Goal: Complete application form

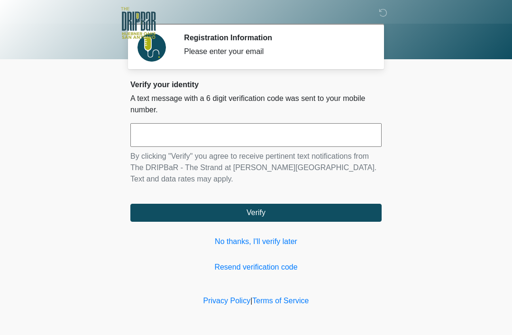
click at [247, 240] on link "No thanks, I'll verify later" at bounding box center [255, 241] width 251 height 11
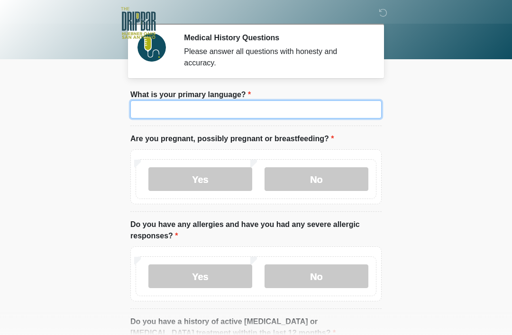
click at [203, 114] on input "What is your primary language?" at bounding box center [255, 109] width 251 height 18
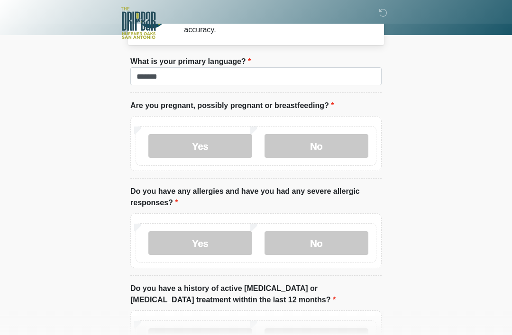
scroll to position [40, 0]
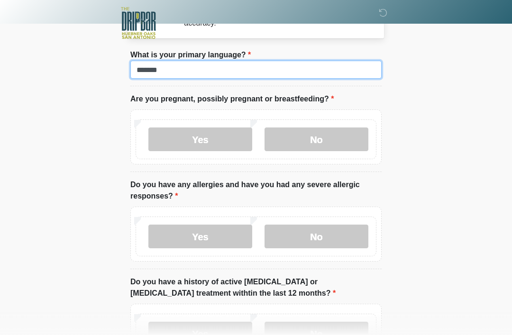
type input "*******"
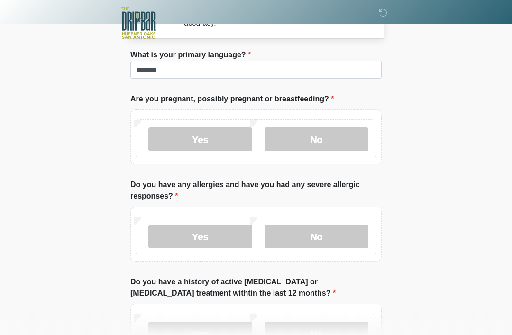
click at [313, 142] on label "No" at bounding box center [316, 139] width 104 height 24
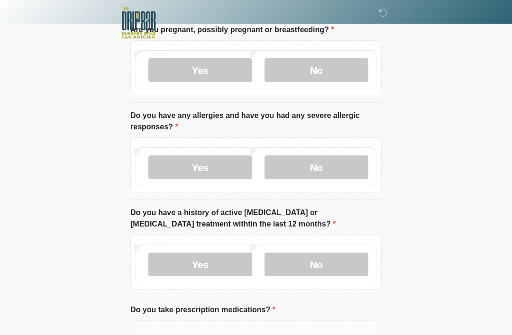
scroll to position [108, 0]
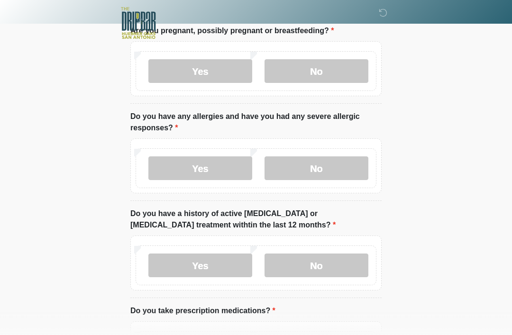
click at [327, 166] on label "No" at bounding box center [316, 168] width 104 height 24
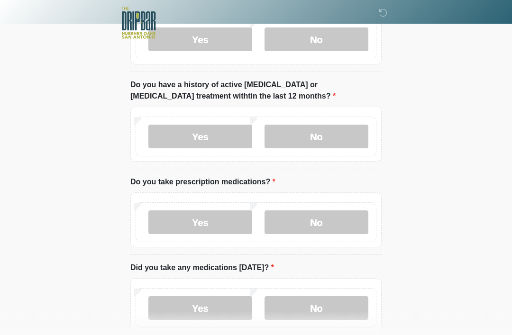
scroll to position [237, 0]
click at [340, 126] on label "No" at bounding box center [316, 137] width 104 height 24
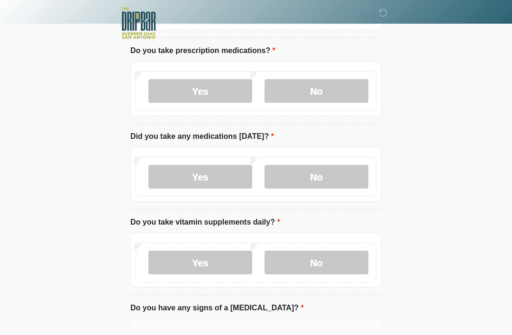
scroll to position [369, 0]
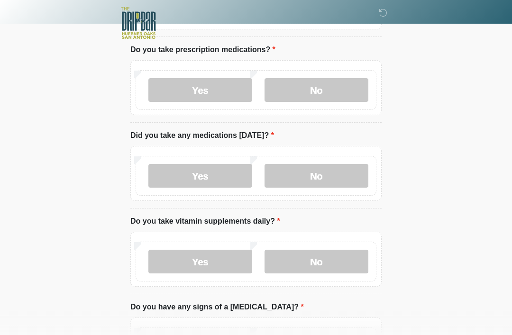
click at [191, 90] on label "Yes" at bounding box center [200, 90] width 104 height 24
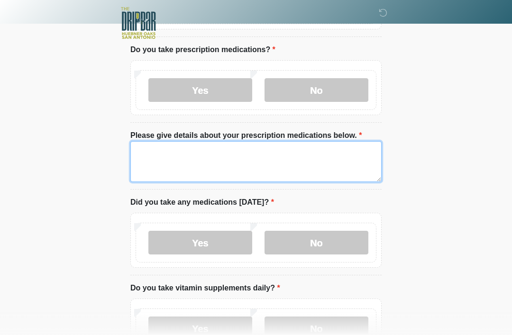
click at [194, 154] on textarea "Please give details about your prescription medications below." at bounding box center [255, 161] width 251 height 41
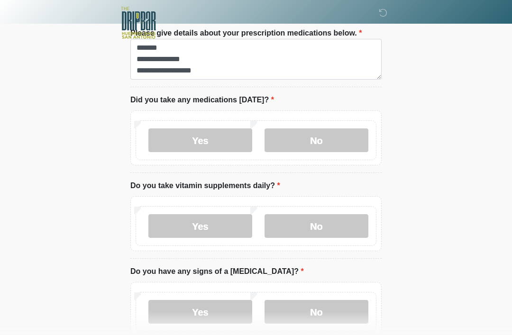
scroll to position [492, 0]
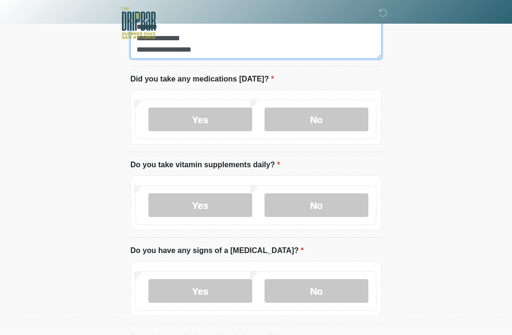
type textarea "**********"
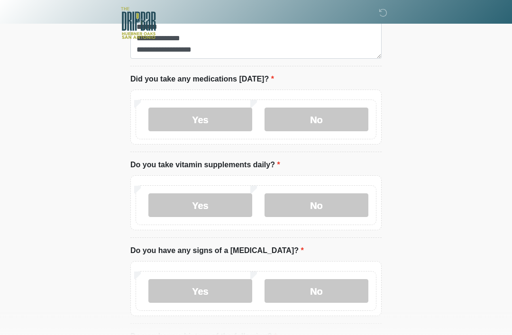
click at [208, 123] on label "Yes" at bounding box center [200, 120] width 104 height 24
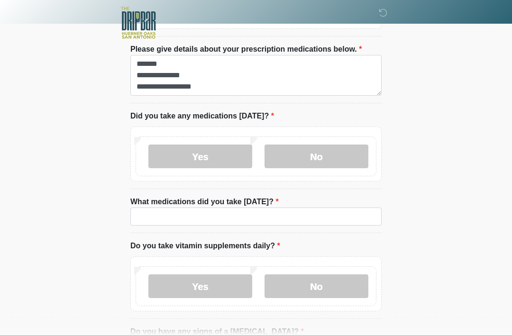
scroll to position [469, 0]
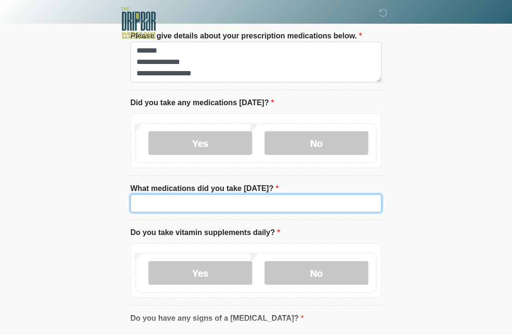
click at [207, 205] on input "What medications did you take [DATE]?" at bounding box center [255, 203] width 251 height 18
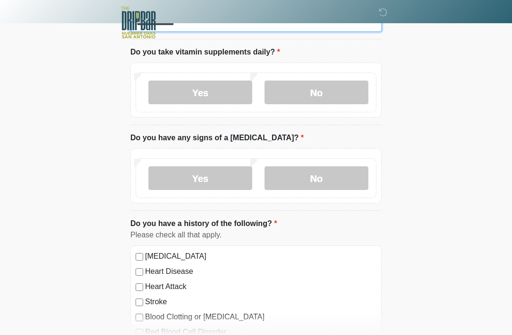
scroll to position [649, 0]
type input "**********"
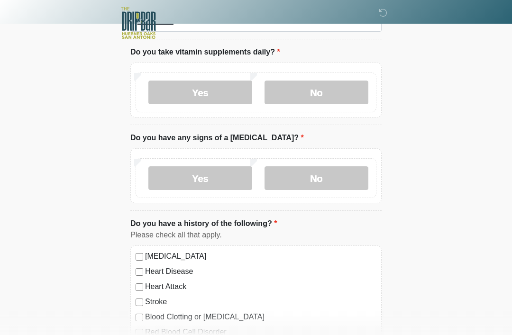
click at [212, 84] on label "Yes" at bounding box center [200, 93] width 104 height 24
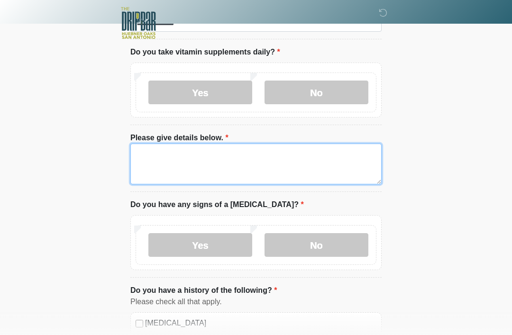
click at [200, 144] on textarea "Please give details below." at bounding box center [255, 164] width 251 height 41
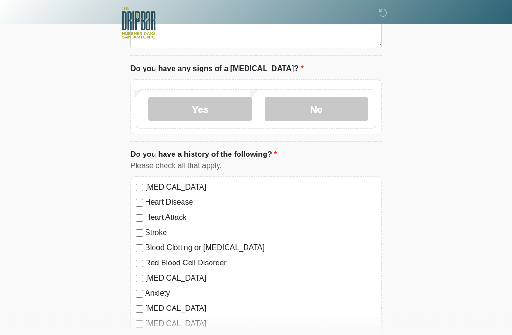
scroll to position [793, 0]
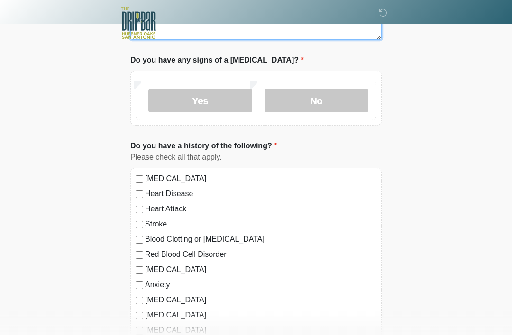
type textarea "*********"
click at [314, 90] on label "No" at bounding box center [316, 101] width 104 height 24
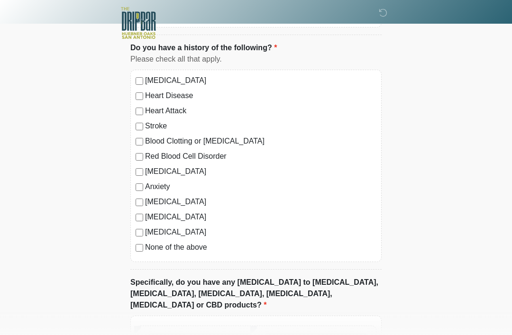
scroll to position [894, 0]
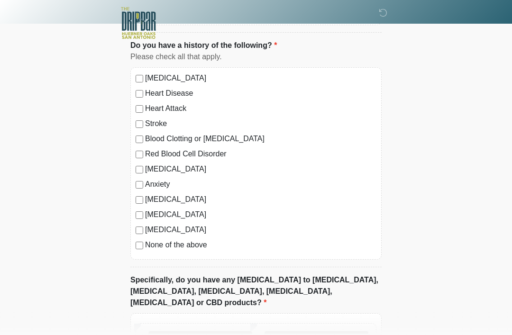
click at [146, 197] on label "[MEDICAL_DATA]" at bounding box center [260, 199] width 231 height 11
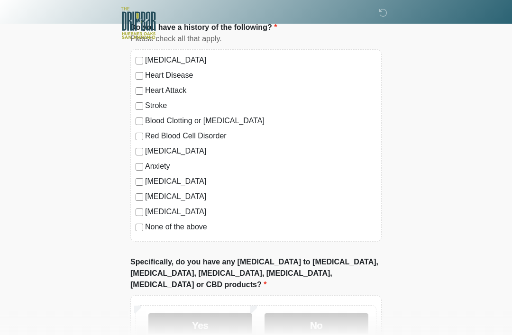
scroll to position [967, 0]
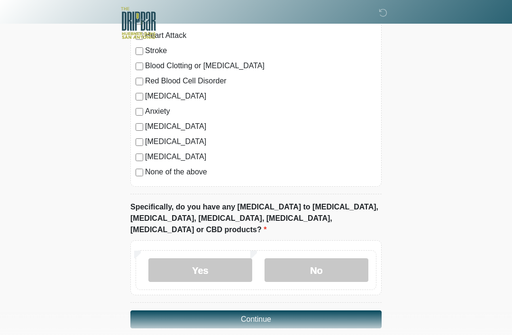
click at [303, 263] on label "No" at bounding box center [316, 270] width 104 height 24
click at [271, 312] on button "Continue" at bounding box center [255, 319] width 251 height 18
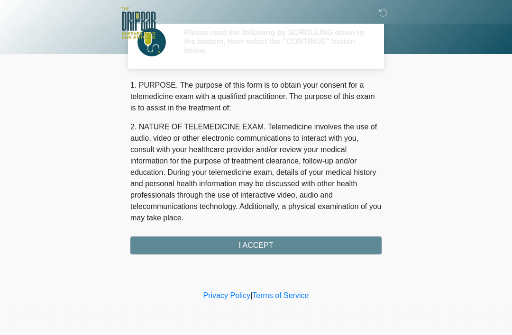
scroll to position [0, 0]
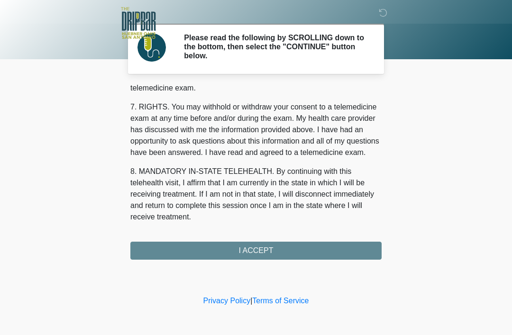
click at [266, 250] on div "1. PURPOSE. The purpose of this form is to obtain your consent for a telemedici…" at bounding box center [255, 172] width 251 height 175
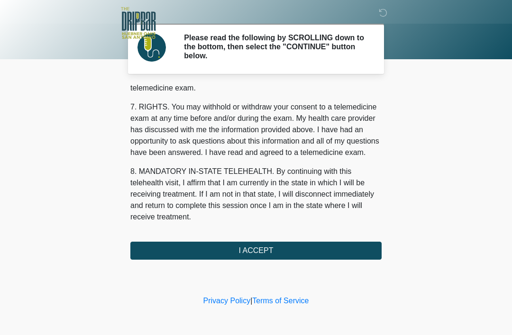
click at [260, 255] on button "I ACCEPT" at bounding box center [255, 251] width 251 height 18
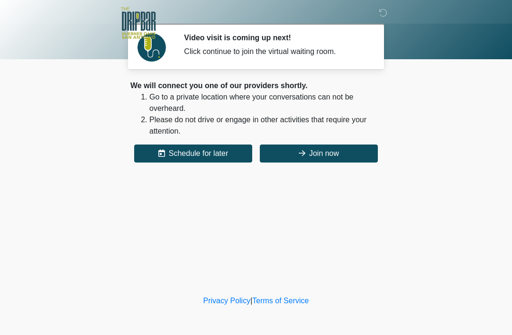
click at [318, 151] on button "Join now" at bounding box center [319, 154] width 118 height 18
